Goal: Task Accomplishment & Management: Use online tool/utility

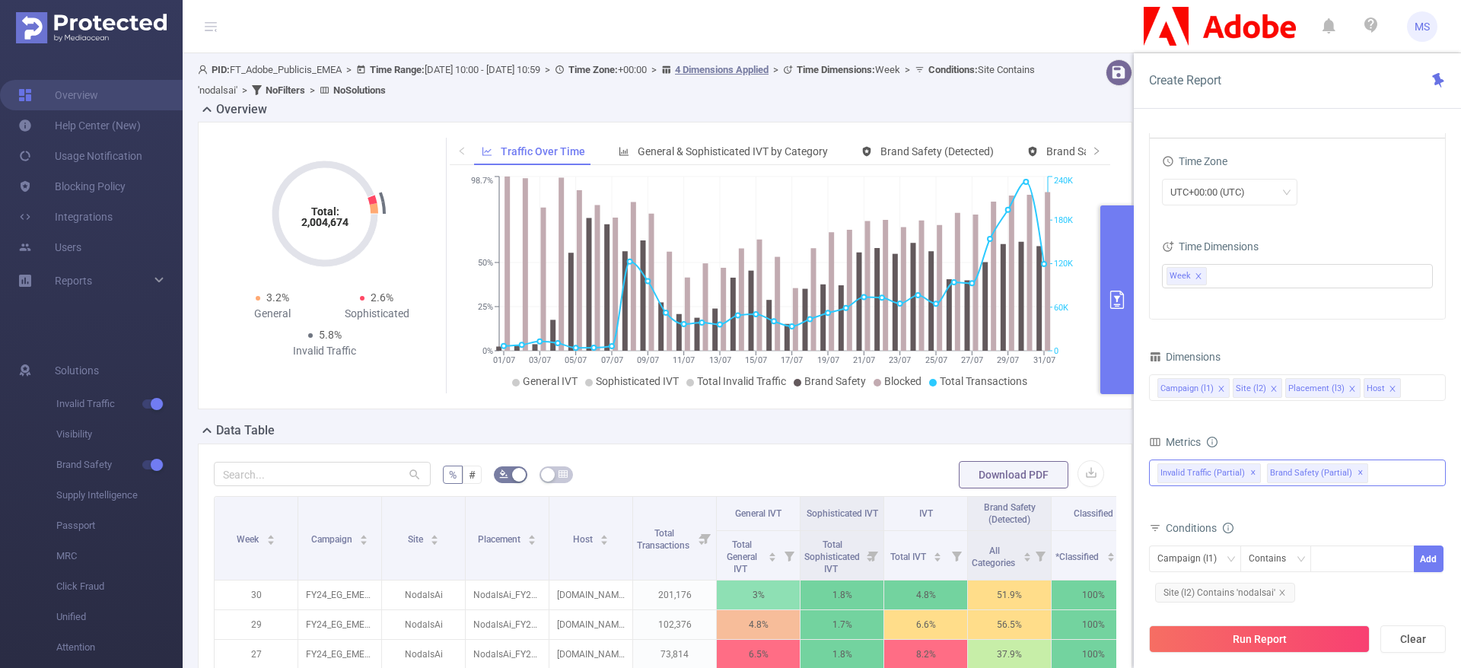
scroll to position [15, 0]
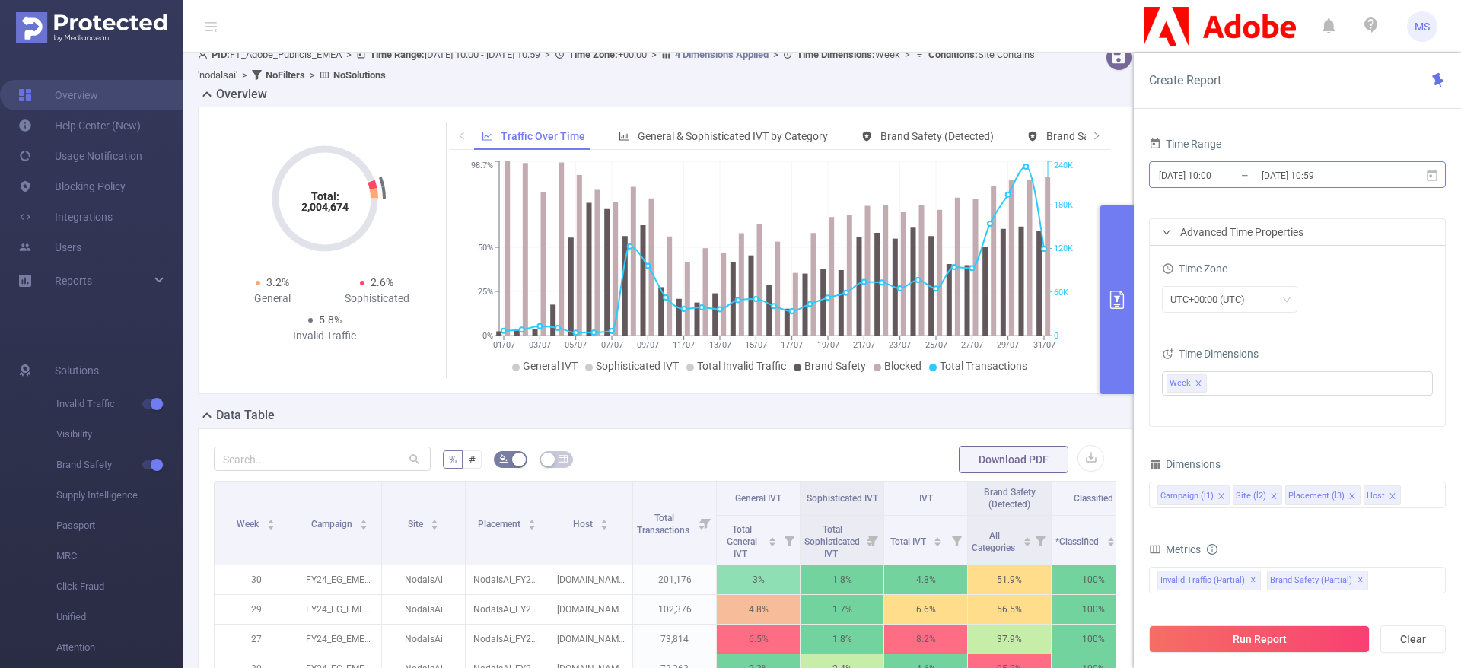
click at [1231, 170] on input "[DATE] 10:00" at bounding box center [1219, 175] width 123 height 21
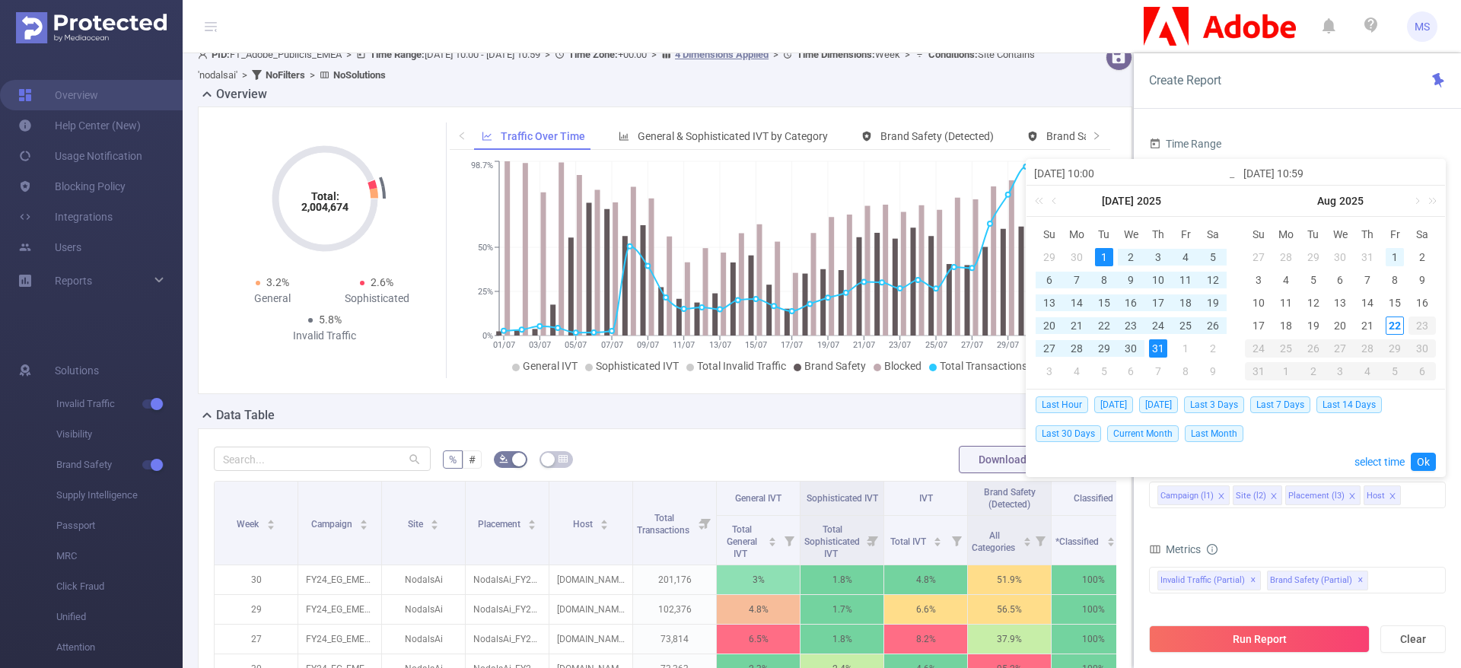
click at [1400, 259] on div "1" at bounding box center [1395, 257] width 18 height 18
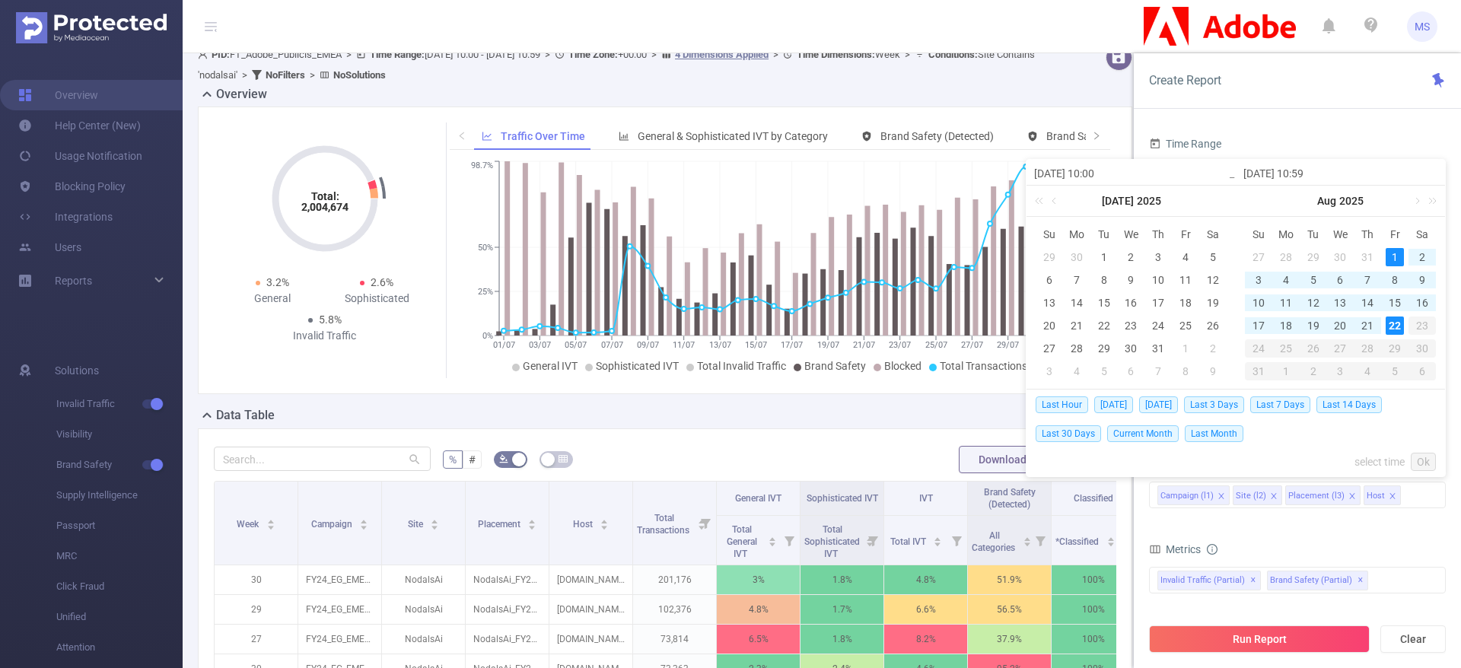
click at [1398, 329] on div "22" at bounding box center [1395, 326] width 18 height 18
type input "[DATE] 10:00"
type input "[DATE] 10:59"
type input "[DATE] 10:00"
type input "[DATE] 10:59"
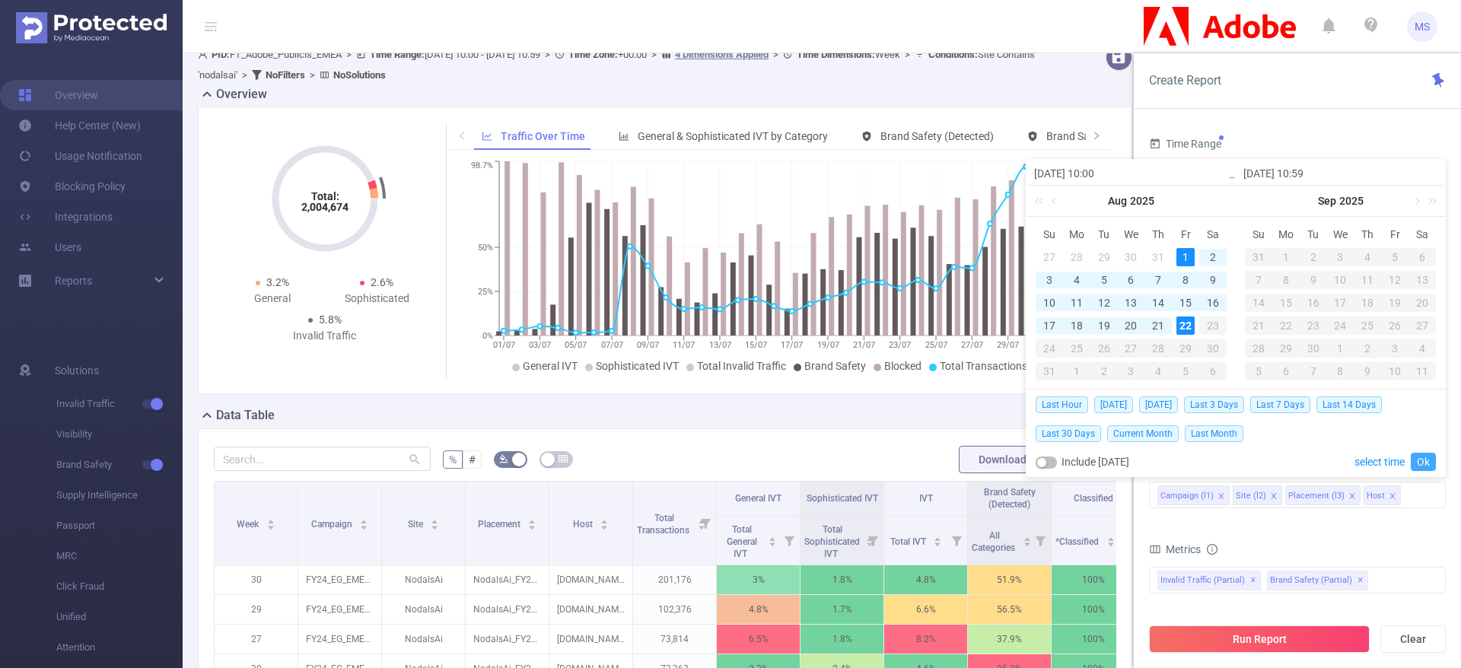
click at [1425, 455] on link "Ok" at bounding box center [1423, 462] width 25 height 18
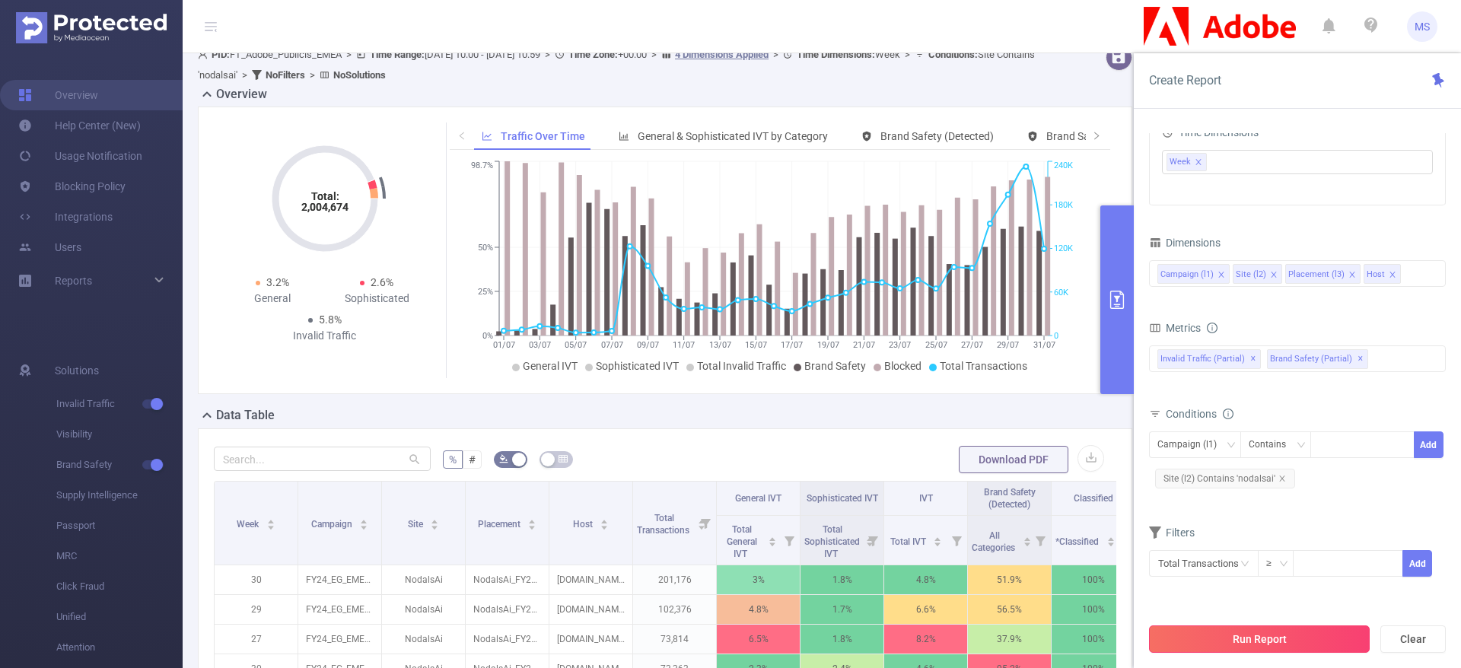
click at [1232, 639] on button "Run Report" at bounding box center [1259, 639] width 221 height 27
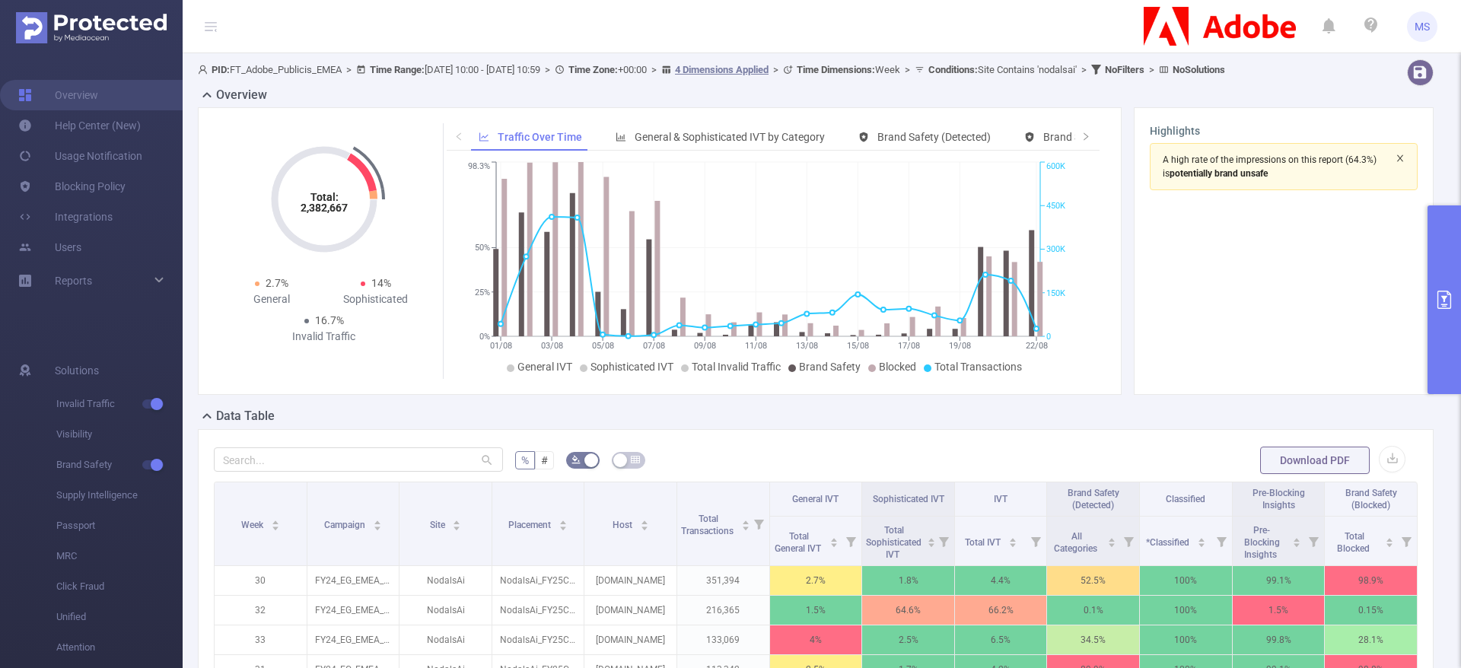
click at [1397, 161] on icon "icon: close" at bounding box center [1400, 157] width 6 height 7
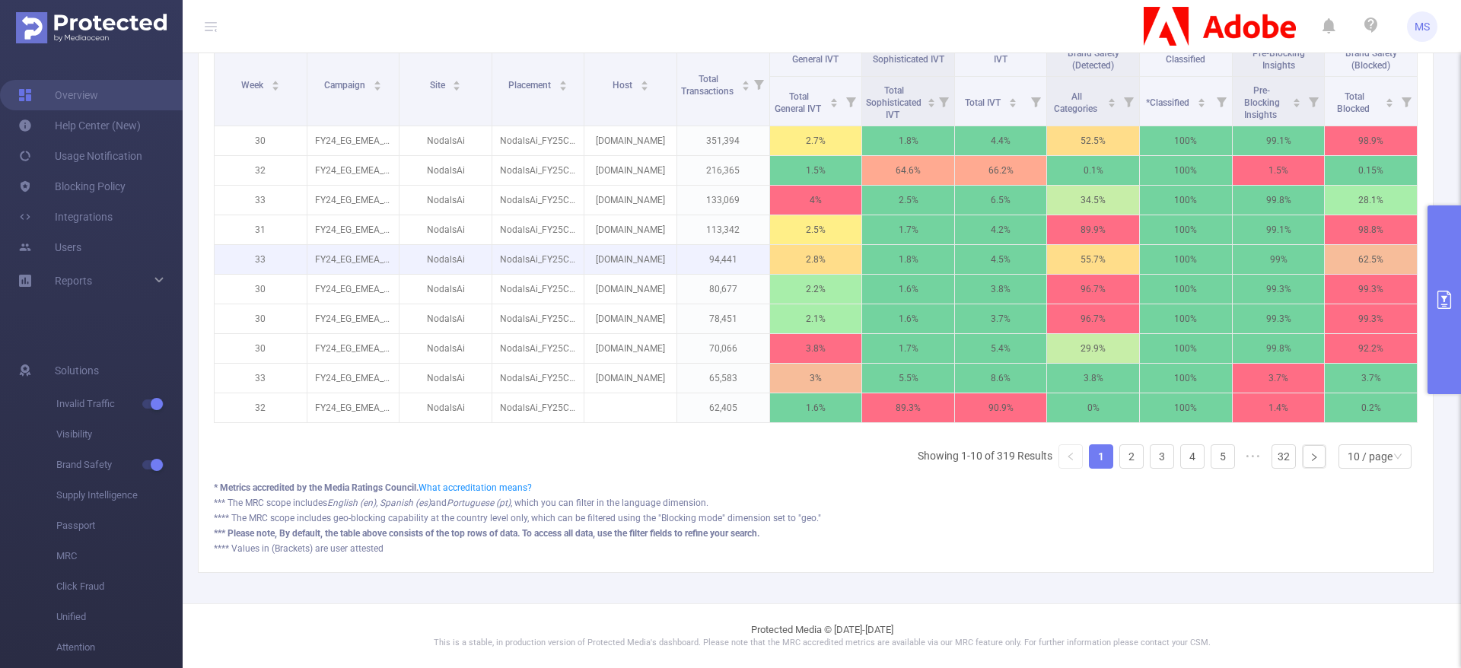
scroll to position [342, 0]
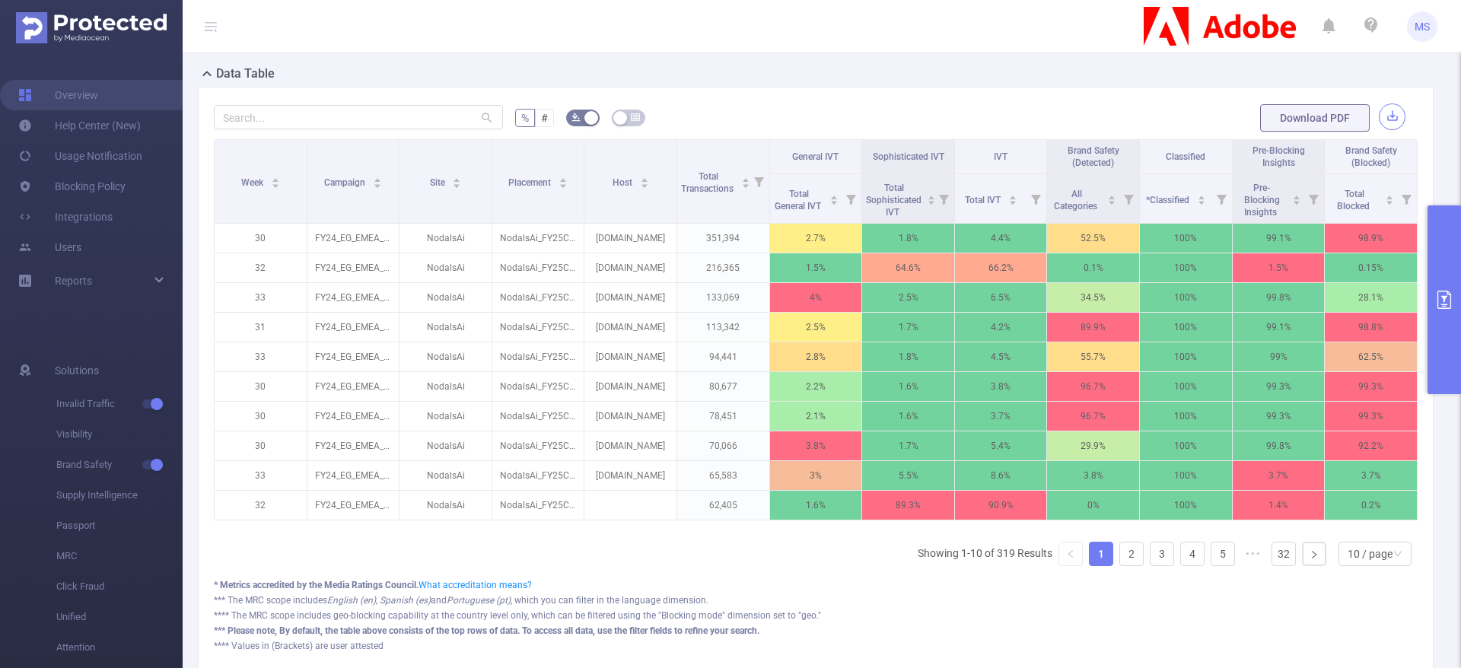
click at [1381, 123] on button "button" at bounding box center [1392, 117] width 27 height 27
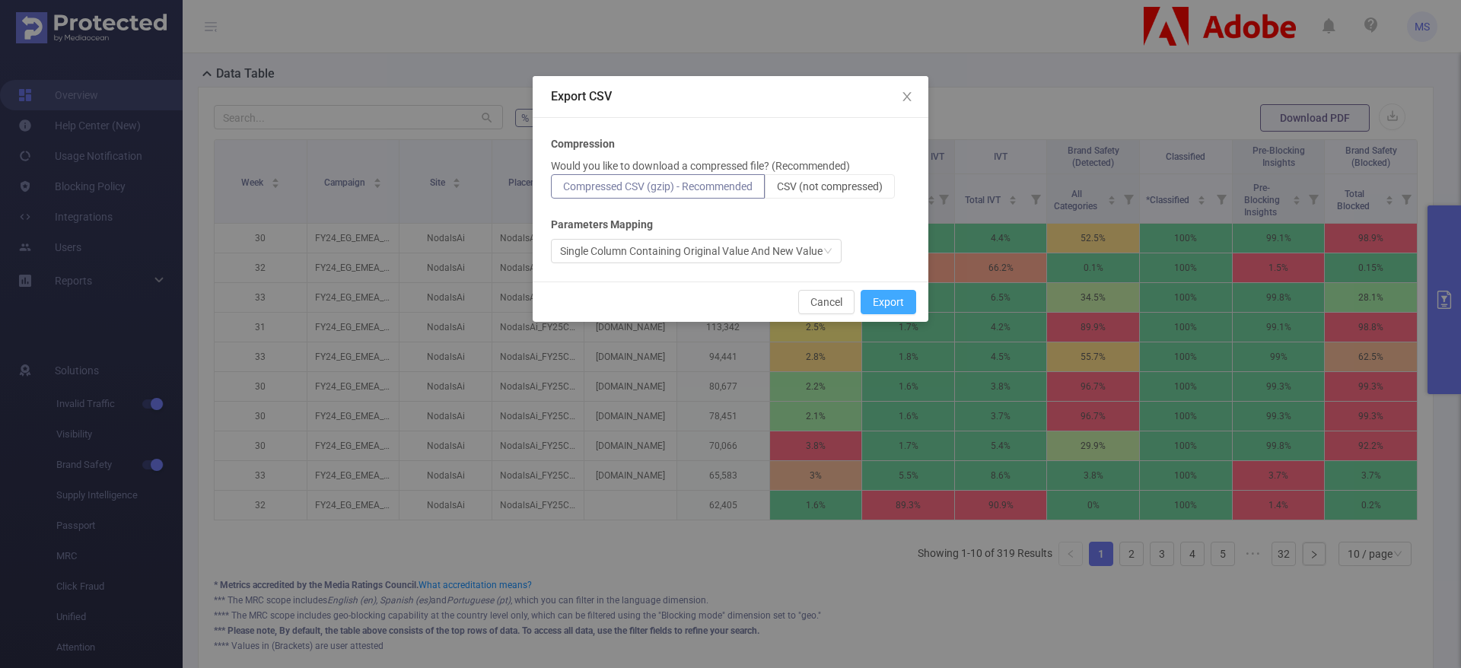
click at [905, 297] on button "Export" at bounding box center [889, 302] width 56 height 24
